Goal: Complete application form

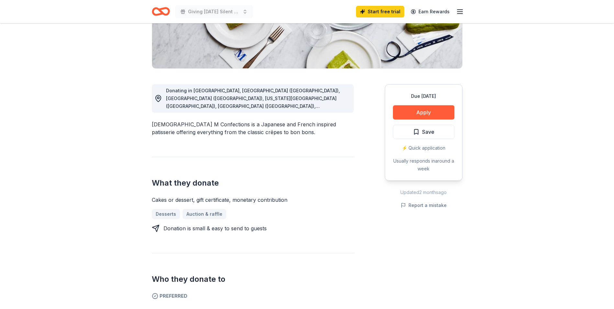
scroll to position [129, 0]
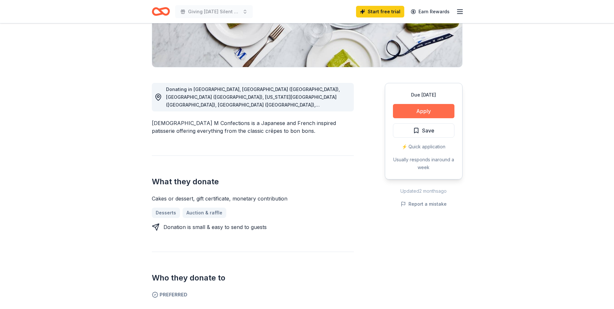
click at [403, 110] on button "Apply" at bounding box center [423, 111] width 61 height 14
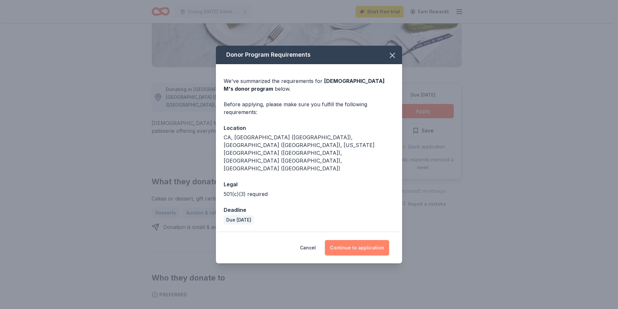
click at [362, 240] on button "Continue to application" at bounding box center [357, 248] width 64 height 16
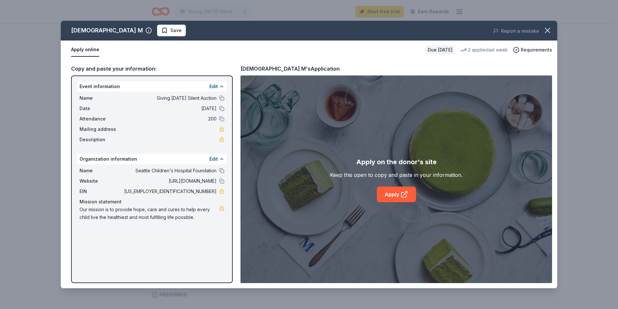
drag, startPoint x: 86, startPoint y: 82, endPoint x: 189, endPoint y: 162, distance: 129.9
click at [189, 162] on div "Event information Edit Name Giving [DATE] Silent Auction Date [DATE] Attendance…" at bounding box center [152, 178] width 162 height 207
click at [178, 147] on div "Event information Edit Name Giving [DATE] Silent Auction Date [DATE] Attendance…" at bounding box center [152, 178] width 162 height 207
click at [391, 193] on link "Apply" at bounding box center [396, 194] width 39 height 16
click at [81, 50] on button "Apply online" at bounding box center [85, 50] width 28 height 14
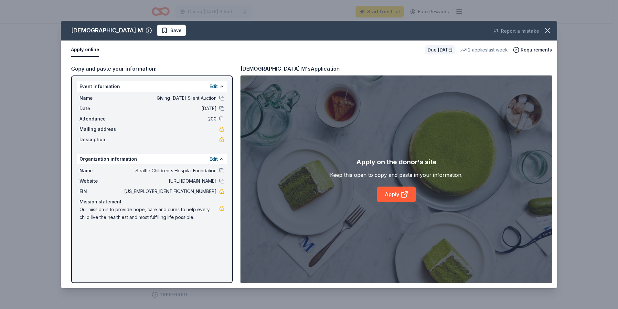
drag, startPoint x: 76, startPoint y: 85, endPoint x: 202, endPoint y: 237, distance: 197.6
click at [202, 237] on div "Event information Edit Name Giving [DATE] Silent Auction Date [DATE] Attendance…" at bounding box center [152, 178] width 162 height 207
click at [551, 31] on icon "button" at bounding box center [547, 30] width 9 height 9
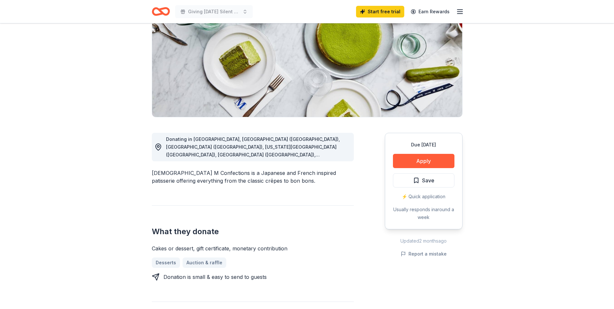
scroll to position [0, 0]
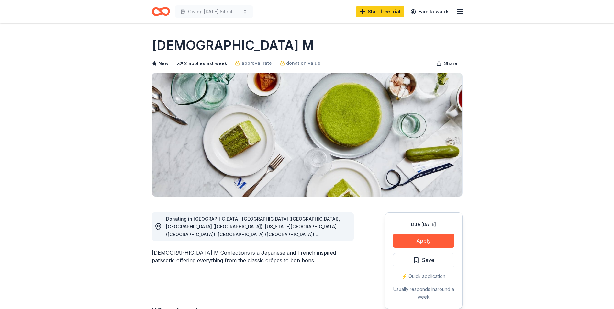
click at [166, 11] on icon "Home" at bounding box center [161, 11] width 18 height 15
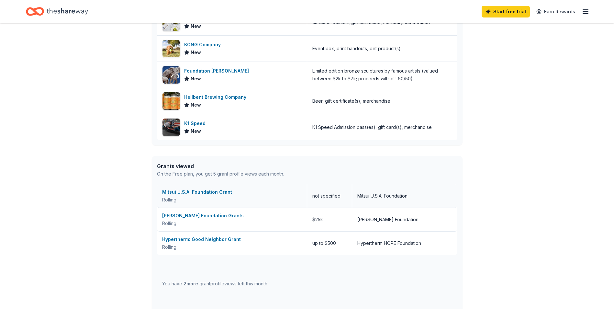
scroll to position [127, 0]
